Goal: Task Accomplishment & Management: Complete application form

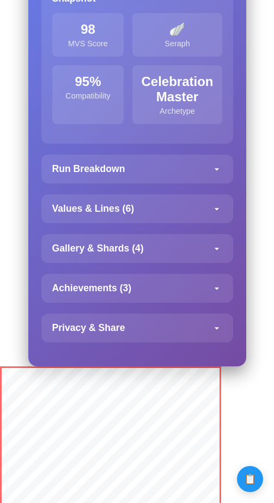
scroll to position [1742, 0]
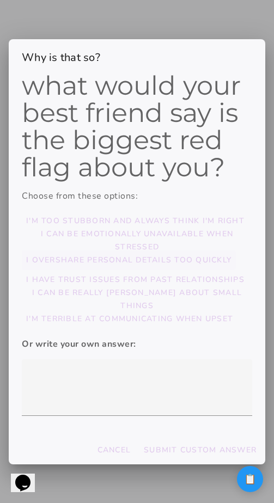
click at [0, 0] on slot "I overshare personal details too quickly" at bounding box center [0, 0] width 0 height 0
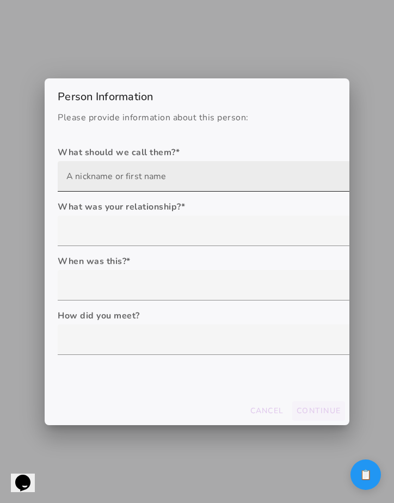
click at [161, 179] on input "text" at bounding box center [215, 176] width 298 height 30
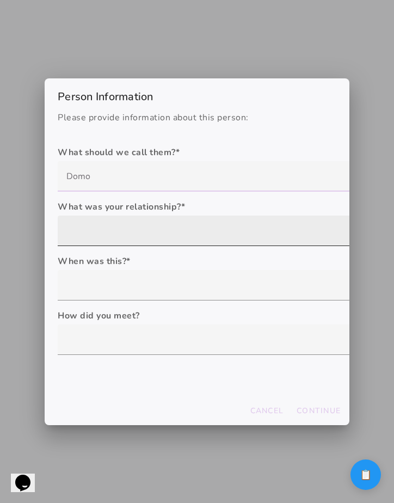
type input "Domo"
type mwc-textfield "Domo"
click at [171, 223] on div at bounding box center [215, 231] width 315 height 30
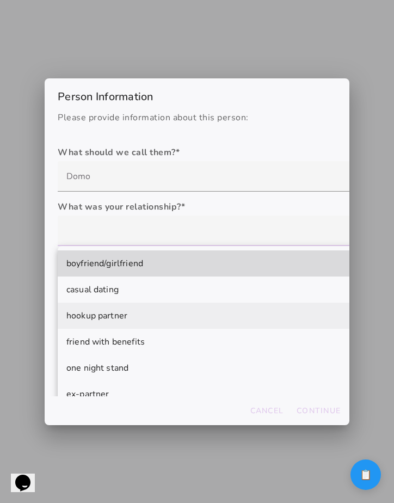
scroll to position [67, 0]
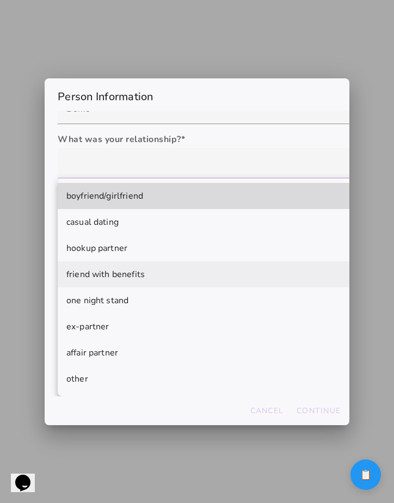
click at [167, 264] on mwc-list-item "friend with benefits" at bounding box center [215, 274] width 315 height 26
type mwc-select "friend with benefits"
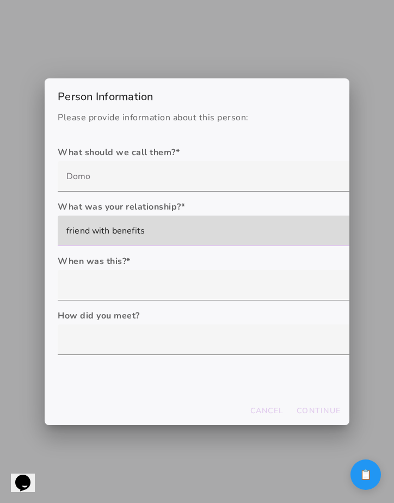
scroll to position [0, 0]
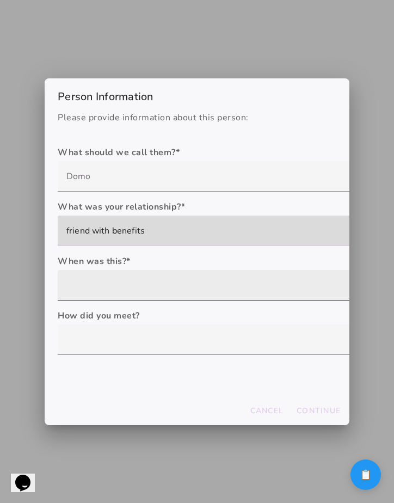
click at [165, 275] on div at bounding box center [215, 285] width 315 height 30
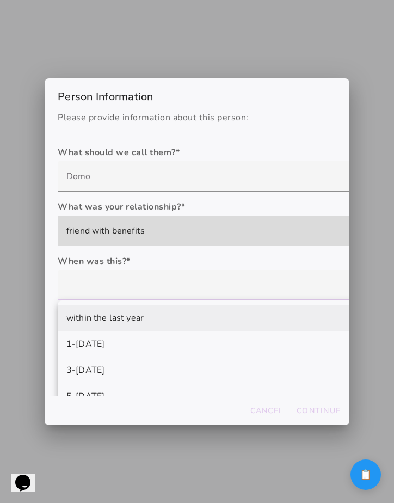
scroll to position [44, 0]
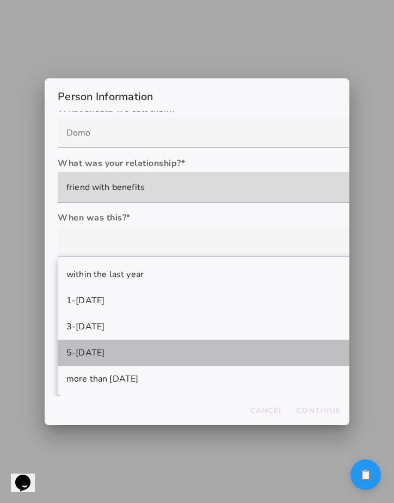
click at [152, 340] on mwc-list-item "5-10 years ago" at bounding box center [215, 353] width 315 height 26
type mwc-select "5-10 years ago"
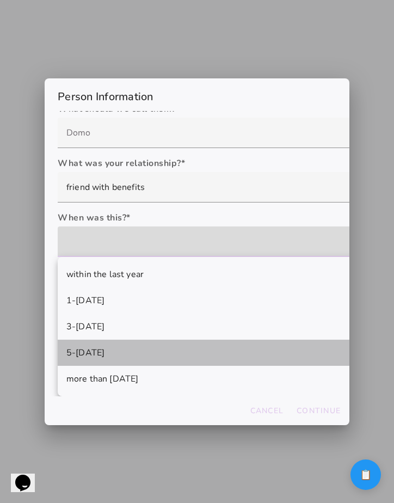
scroll to position [0, 0]
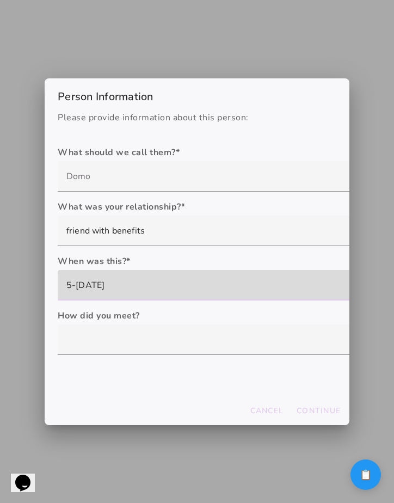
click at [156, 318] on label "How did you meet?" at bounding box center [215, 315] width 315 height 13
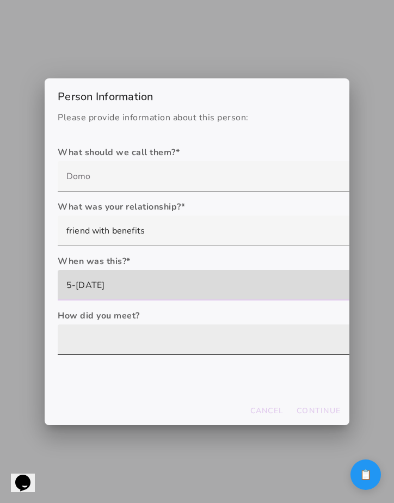
click at [153, 349] on div at bounding box center [215, 339] width 315 height 30
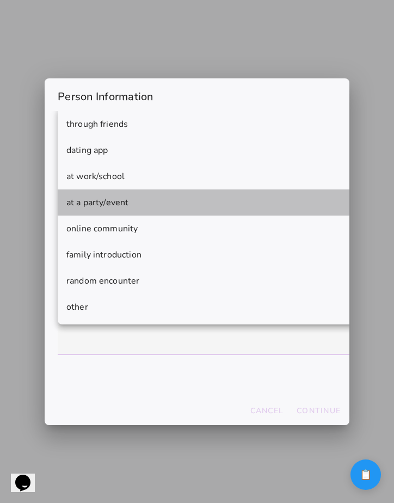
click at [145, 202] on mwc-list-item "at a party/event" at bounding box center [215, 202] width 315 height 26
type mwc-select "at a party/event"
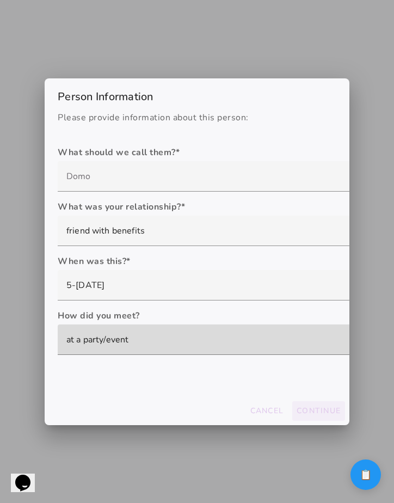
click at [0, 0] on slot "Continue" at bounding box center [0, 0] width 0 height 0
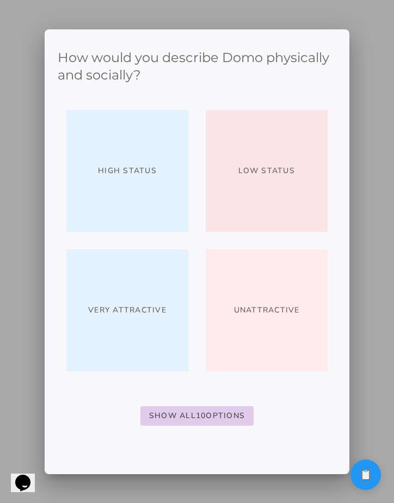
click at [0, 0] on slot "Low Status" at bounding box center [0, 0] width 0 height 0
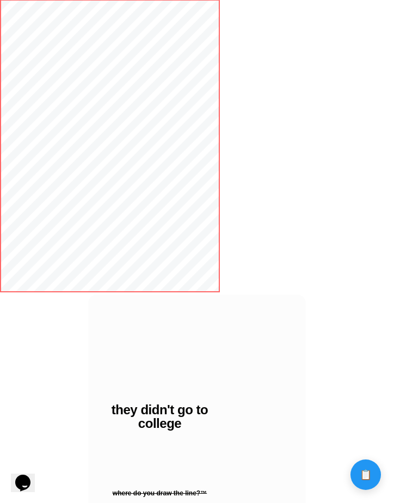
scroll to position [775, 0]
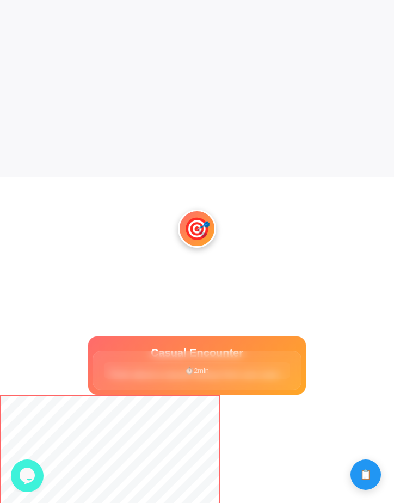
scroll to position [317, 0]
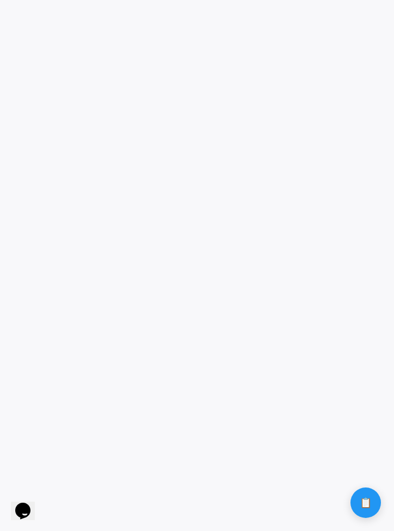
click at [268, 507] on game-player-page at bounding box center [197, 265] width 394 height 531
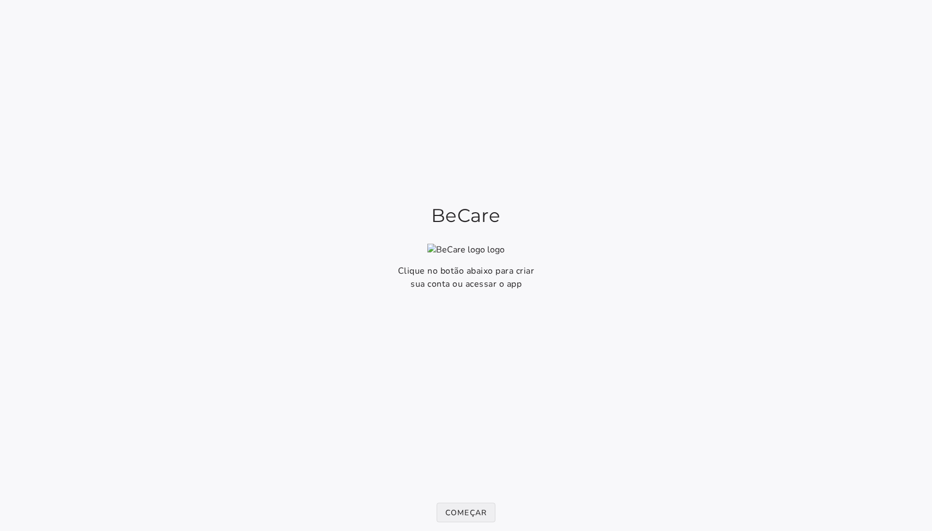
click at [0, 0] on slot "Começar" at bounding box center [0, 0] width 0 height 0
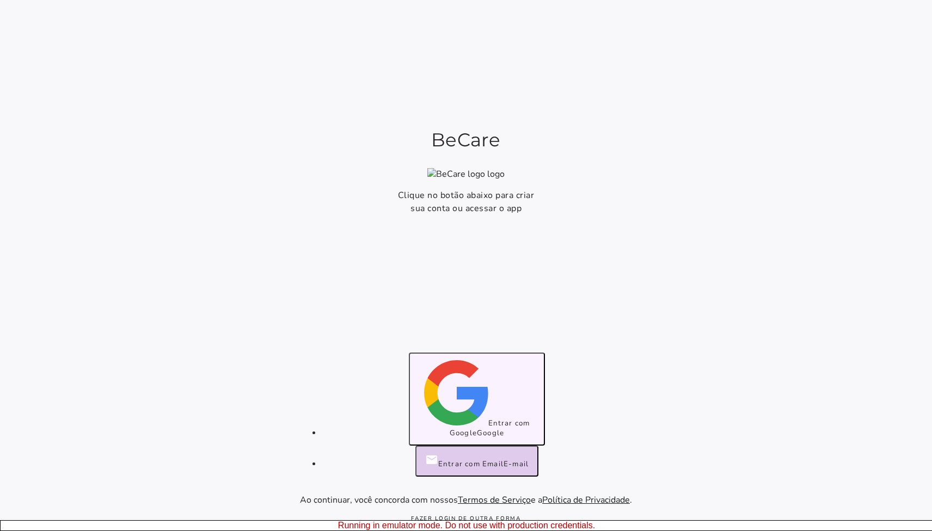
click at [450, 425] on span "Entrar com Google" at bounding box center [490, 429] width 81 height 20
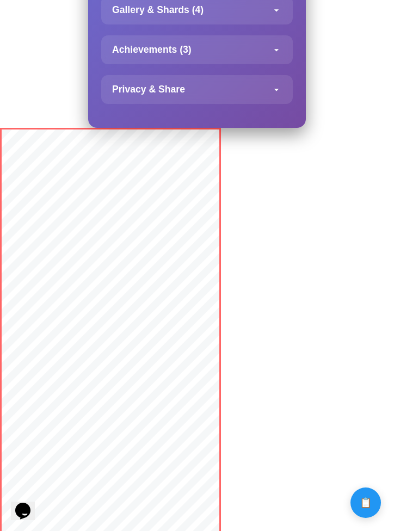
scroll to position [1581, 0]
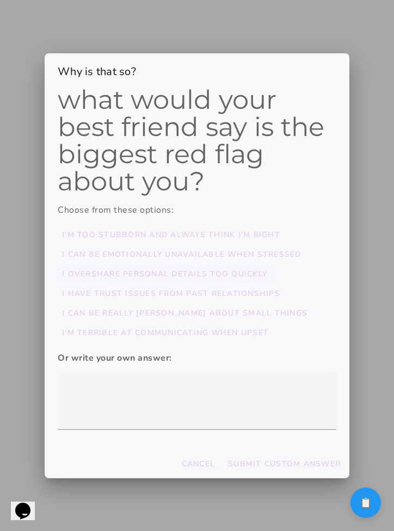
click at [0, 0] on slot "I overshare personal details too quickly" at bounding box center [0, 0] width 0 height 0
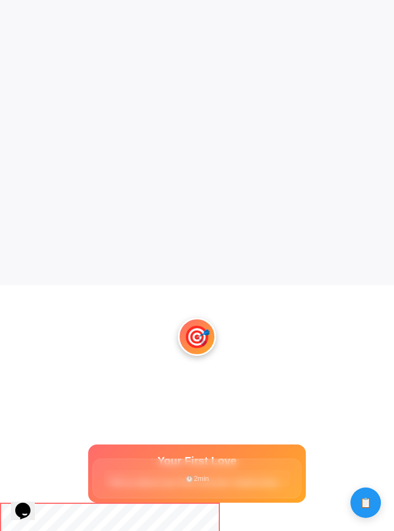
scroll to position [113, 0]
